Goal: Information Seeking & Learning: Learn about a topic

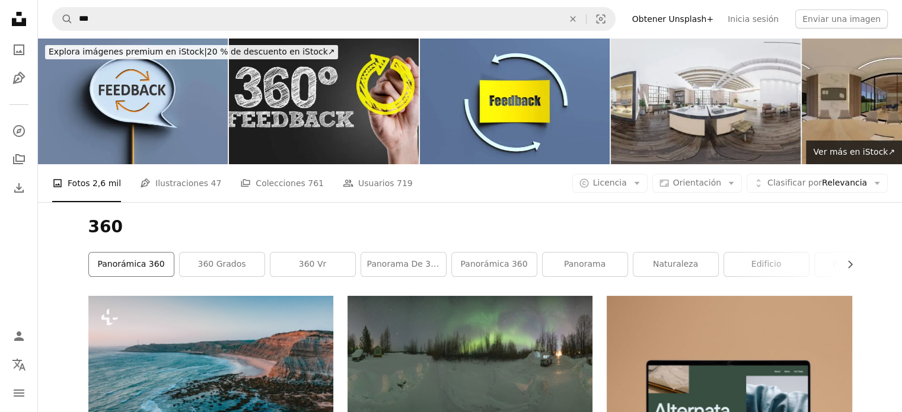
scroll to position [59, 0]
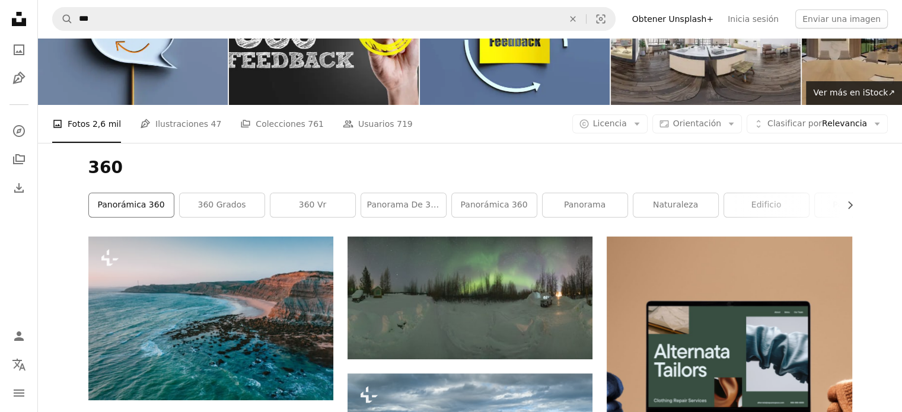
click at [149, 206] on link "Panorámica 360" at bounding box center [131, 205] width 85 height 24
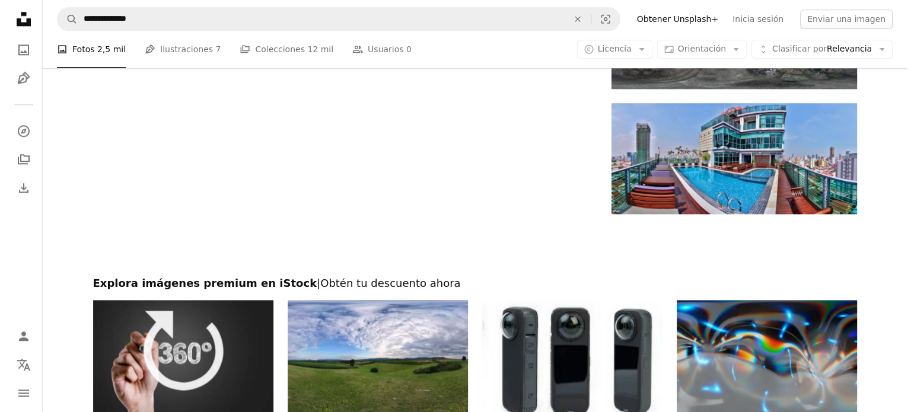
scroll to position [1423, 0]
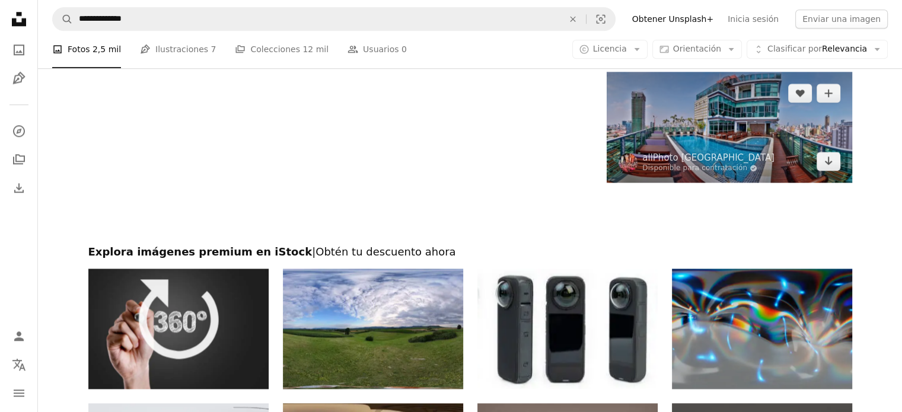
click at [732, 129] on img at bounding box center [729, 127] width 245 height 111
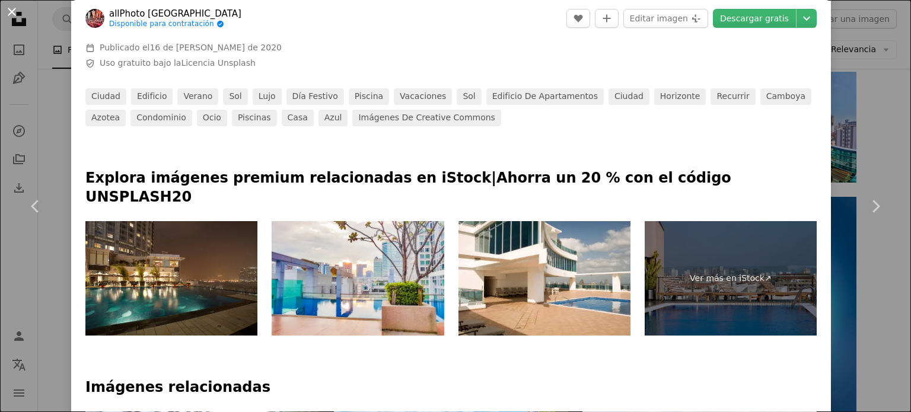
click at [12, 15] on button "An X shape" at bounding box center [12, 12] width 14 height 14
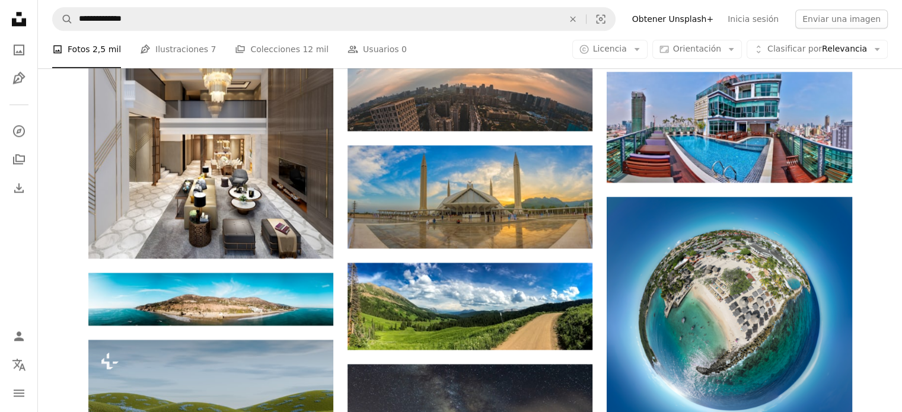
click at [51, 233] on div "Plus sign for Unsplash+ A heart A plus sign Zetong Li Para Unsplash+ A lock Des…" at bounding box center [470, 43] width 864 height 2340
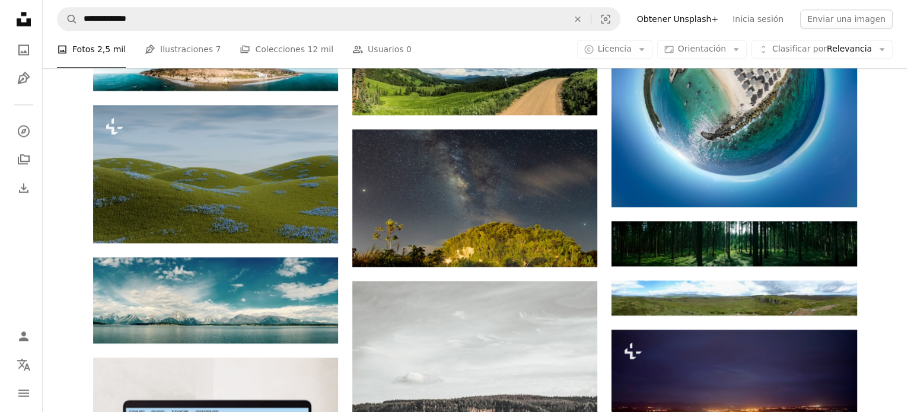
scroll to position [1661, 0]
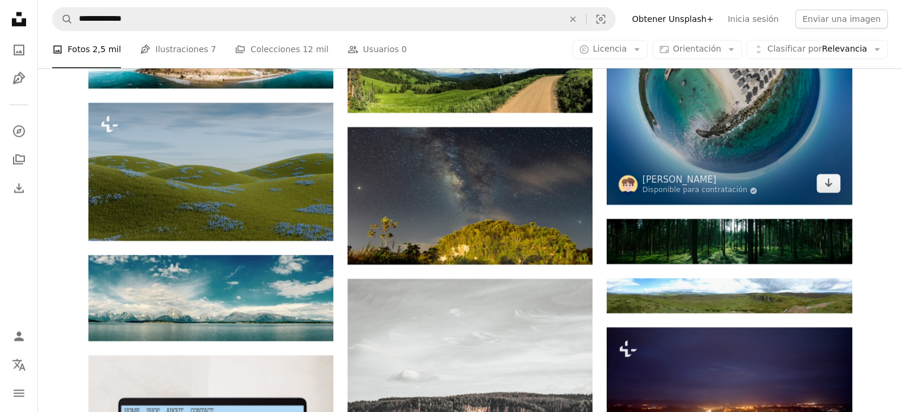
click at [796, 202] on img at bounding box center [729, 82] width 245 height 245
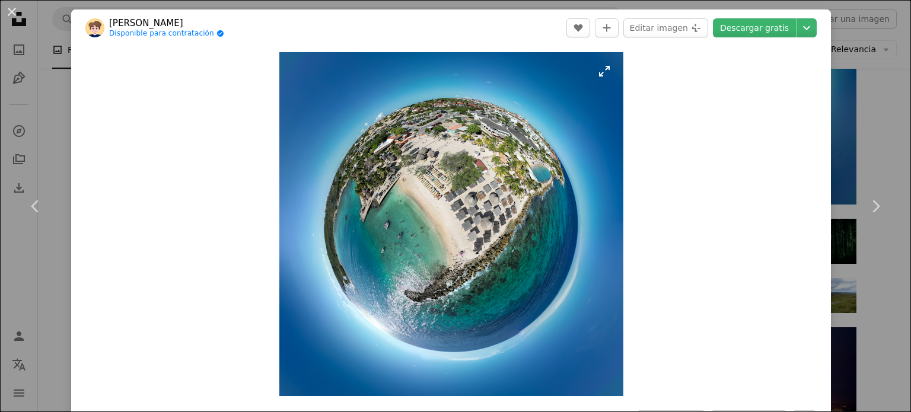
click at [425, 171] on img "Ampliar en esta imagen" at bounding box center [451, 224] width 344 height 344
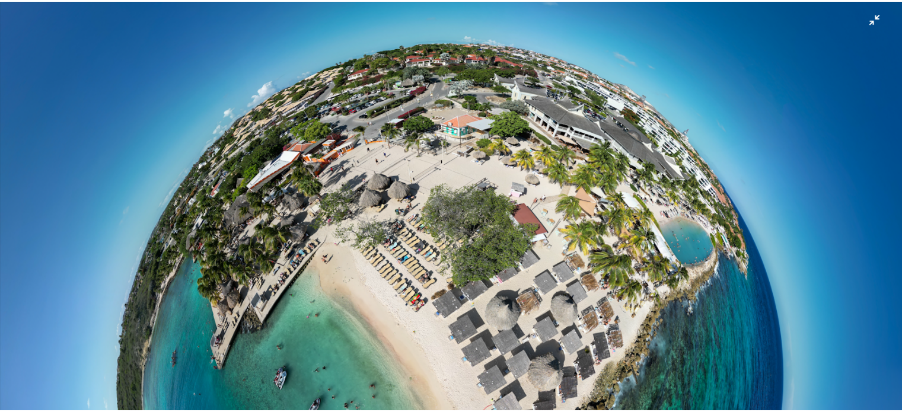
scroll to position [63, 0]
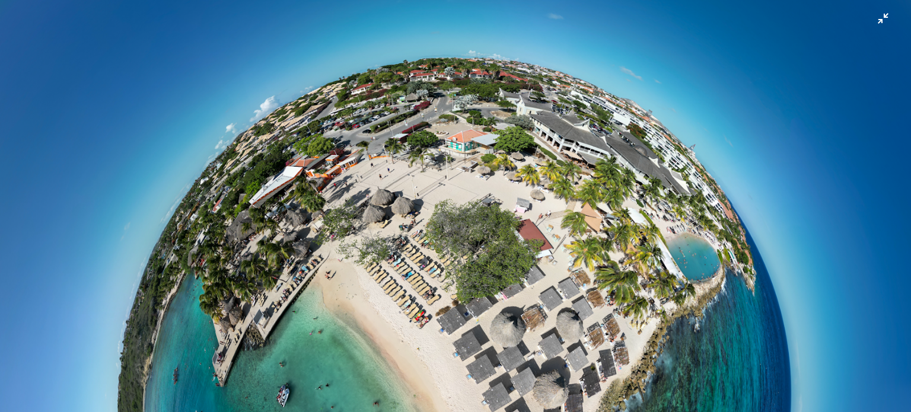
click at [872, 22] on img "Reducir el zoom en esta imagen" at bounding box center [455, 393] width 912 height 912
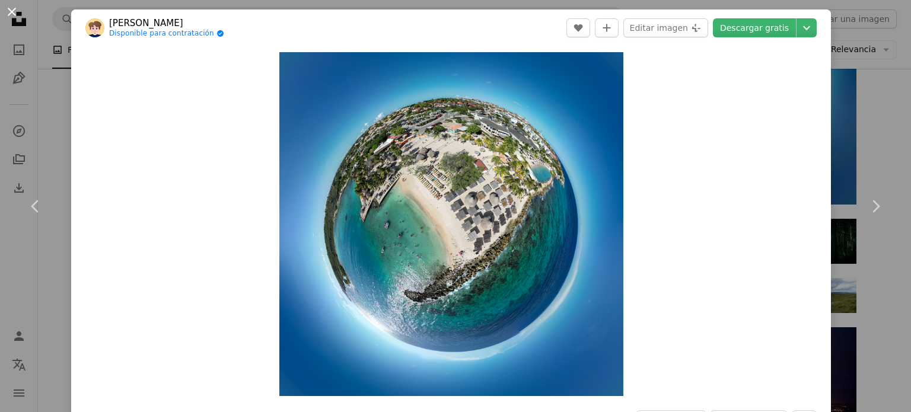
click at [10, 5] on button "An X shape" at bounding box center [12, 12] width 14 height 14
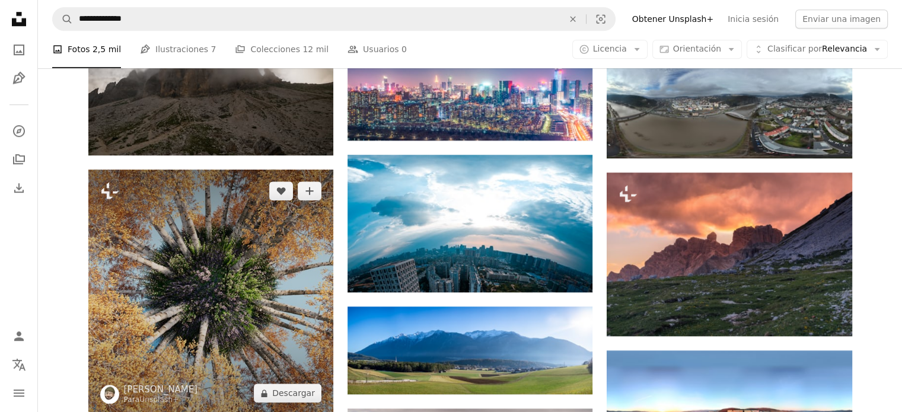
scroll to position [1008, 0]
